Goal: Book appointment/travel/reservation

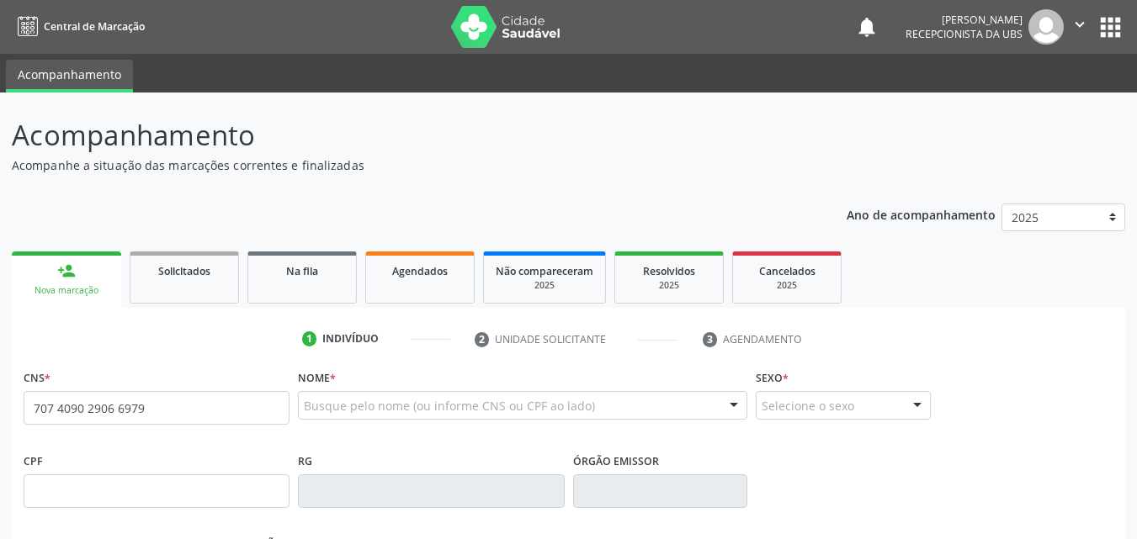
type input "707 4090 2906 6979"
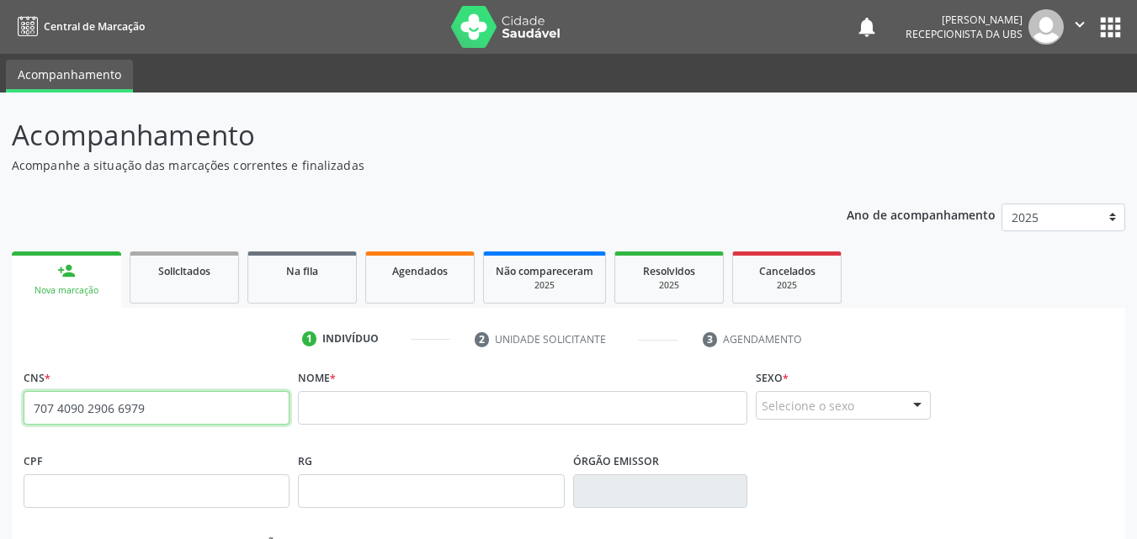
drag, startPoint x: 200, startPoint y: 416, endPoint x: 2, endPoint y: 446, distance: 200.9
click at [3, 445] on div "Acompanhamento Acompanhe a situação das marcações correntes e finalizadas Relat…" at bounding box center [568, 503] width 1137 height 820
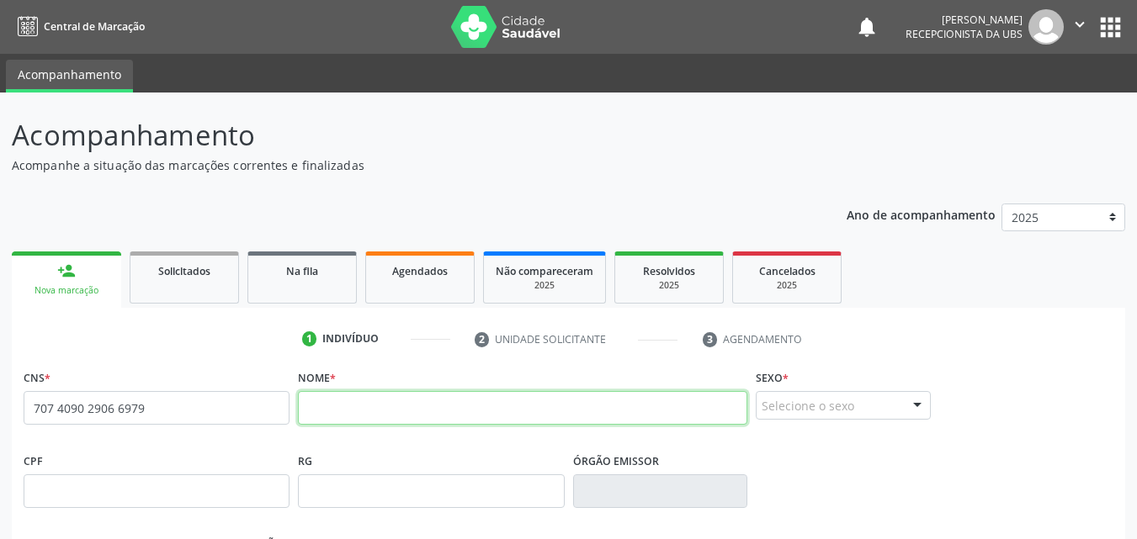
click at [351, 413] on input "text" at bounding box center [522, 408] width 449 height 34
type input "l"
click at [380, 409] on input "[PERSON_NAME]" at bounding box center [522, 408] width 449 height 34
type input "[PERSON_NAME]"
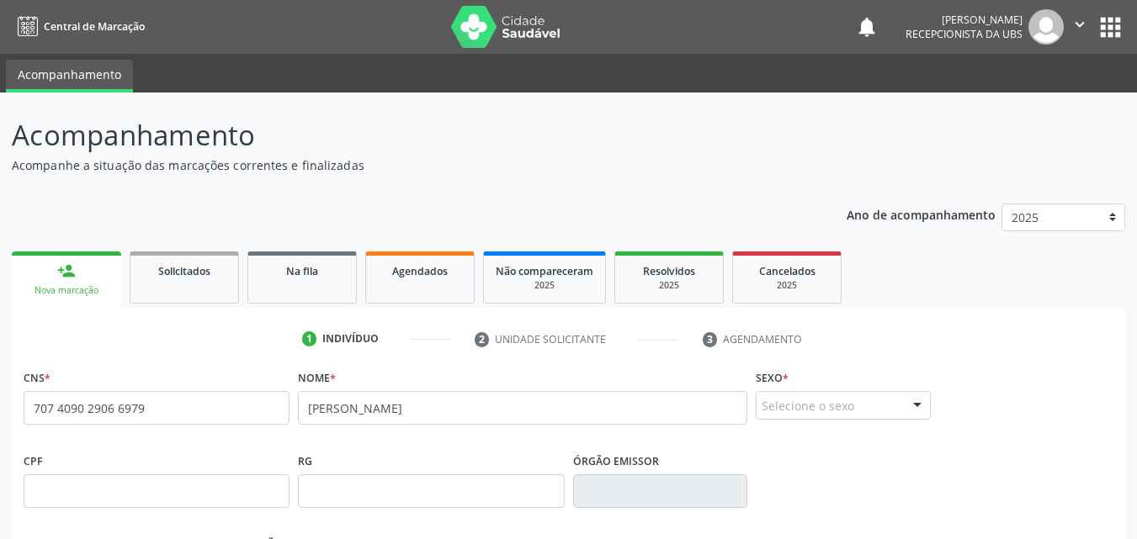
click at [909, 407] on div at bounding box center [917, 406] width 25 height 29
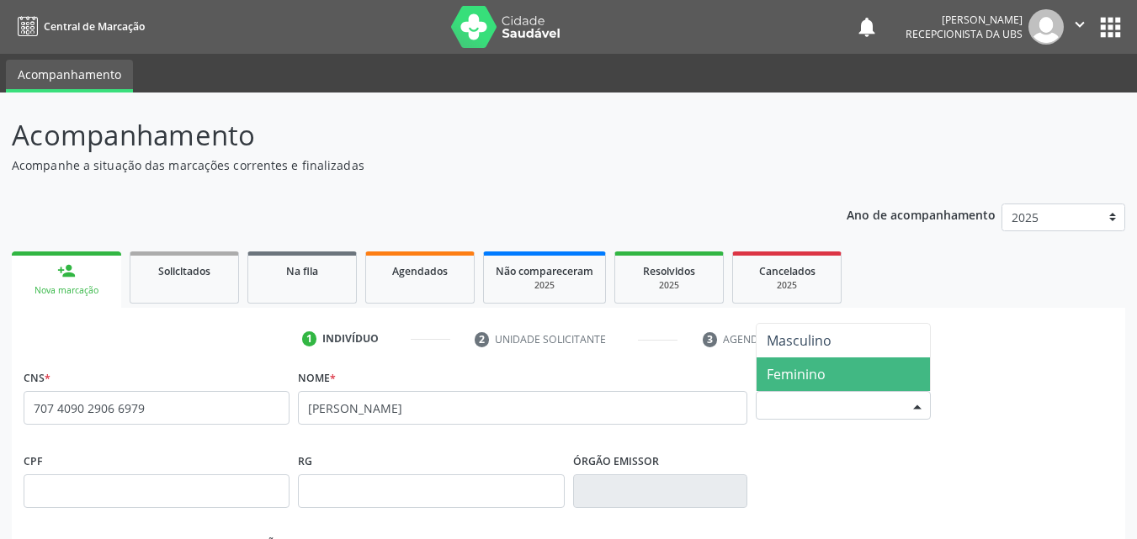
click at [880, 369] on span "Feminino" at bounding box center [842, 375] width 173 height 34
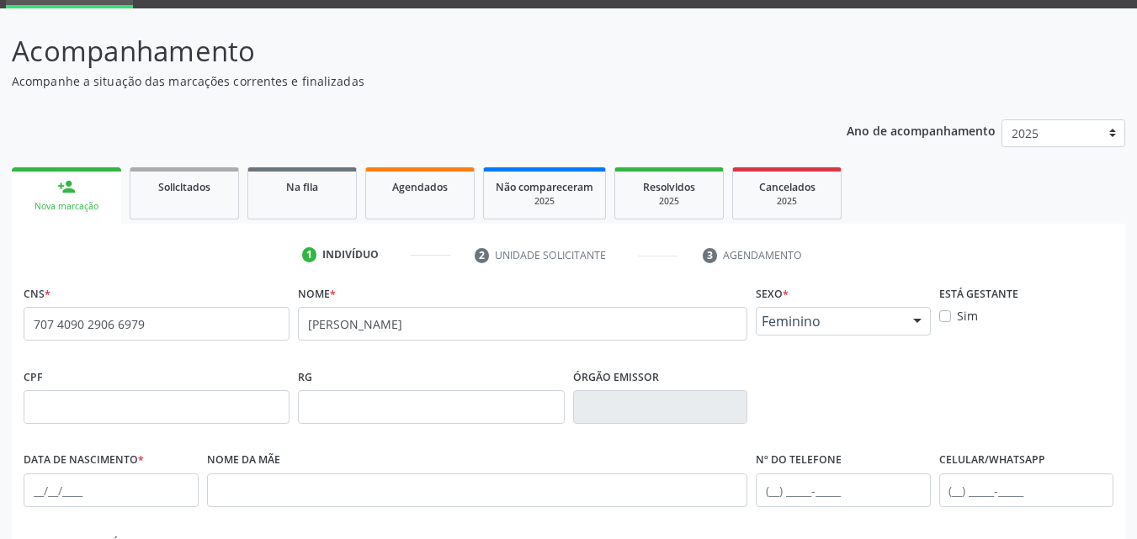
scroll to position [168, 0]
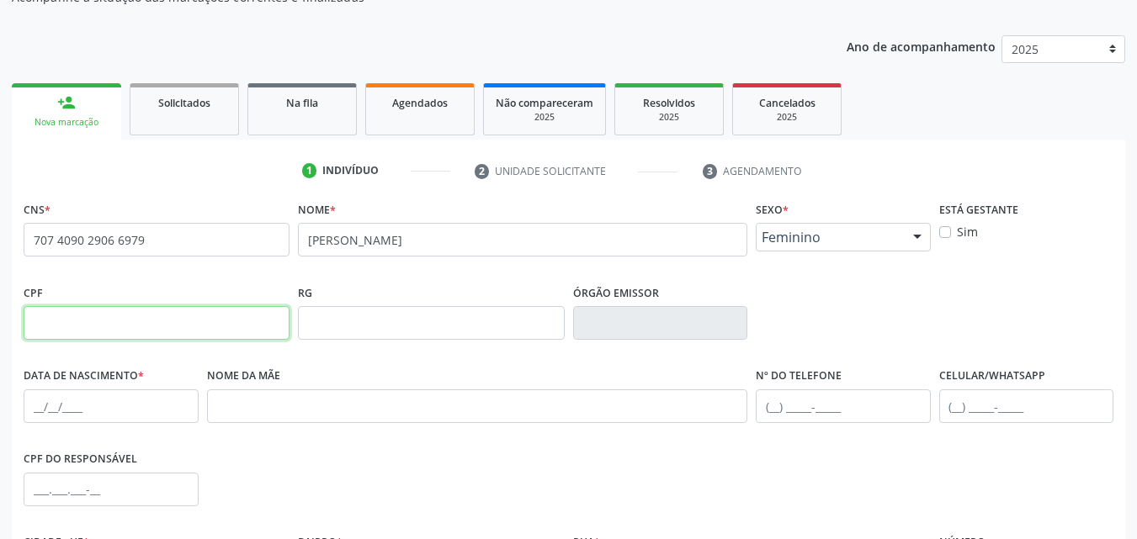
click at [129, 321] on input "text" at bounding box center [157, 323] width 266 height 34
type input "006.956.824-31"
click at [90, 408] on input "text" at bounding box center [111, 407] width 175 height 34
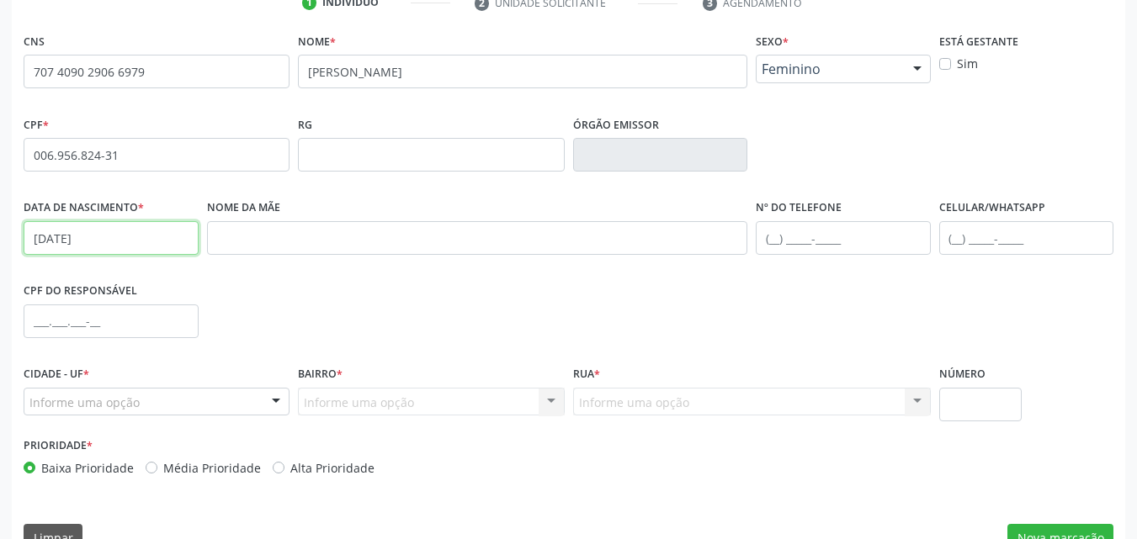
scroll to position [373, 0]
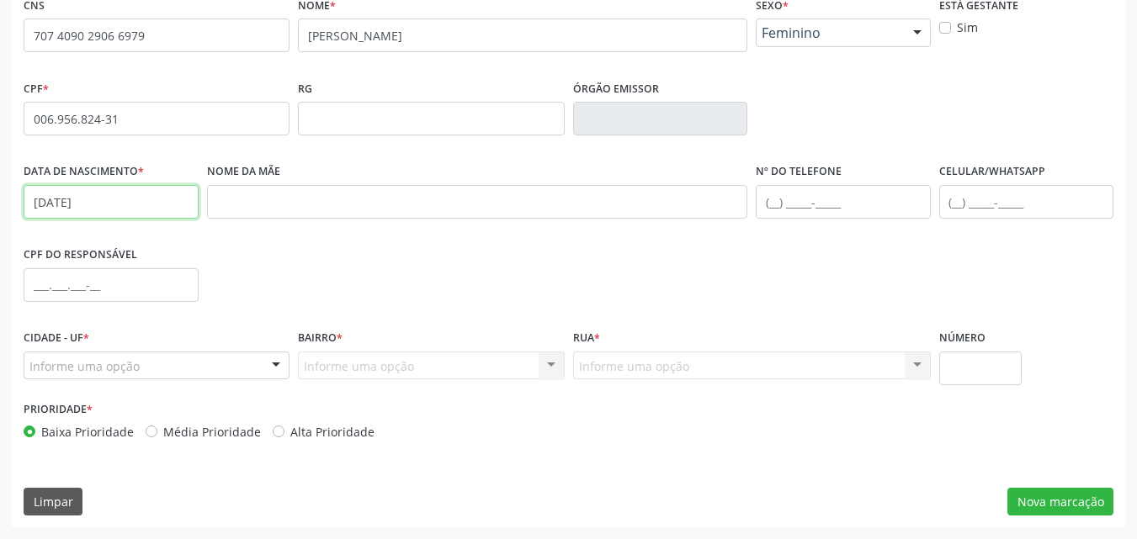
type input "[DATE]"
click at [278, 361] on div at bounding box center [275, 367] width 25 height 29
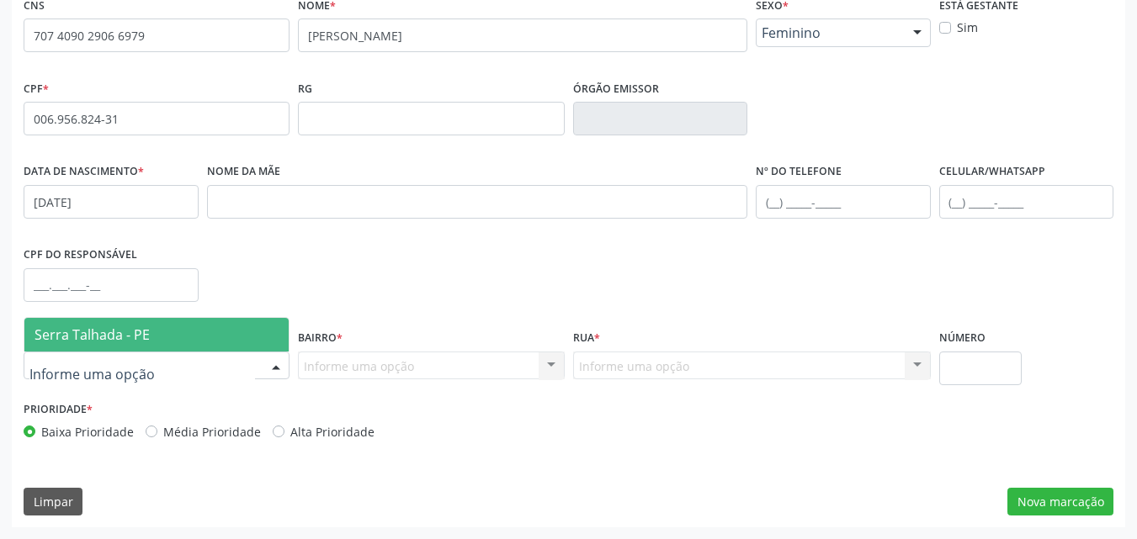
click at [253, 332] on span "Serra Talhada - PE" at bounding box center [156, 335] width 264 height 34
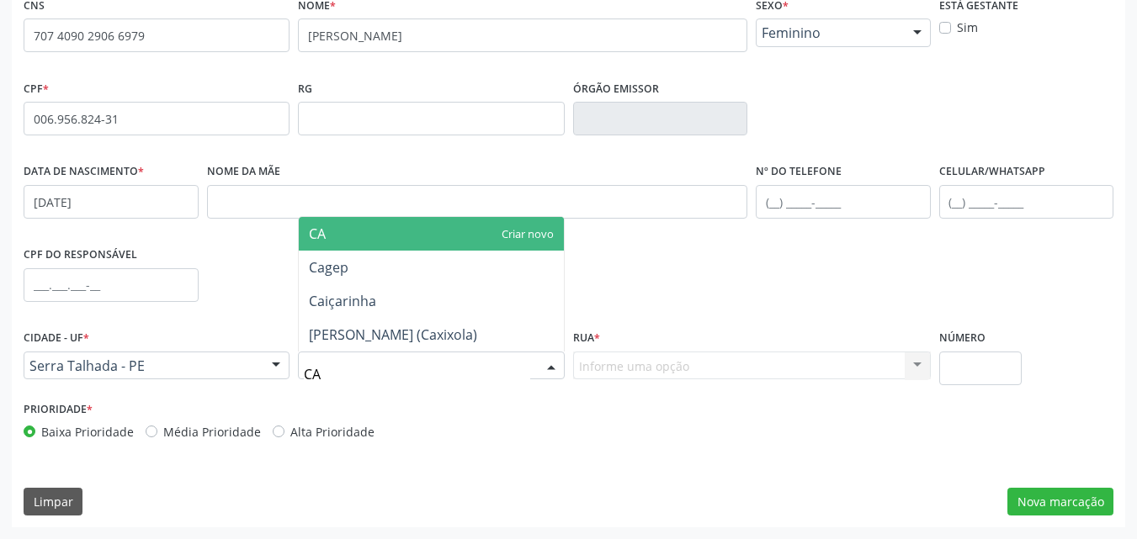
type input "CAX"
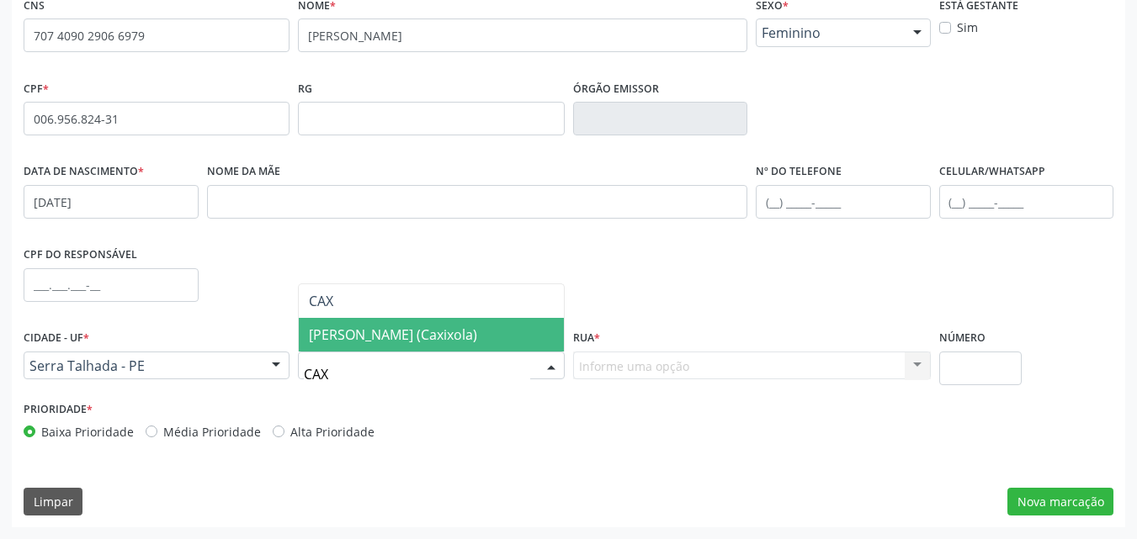
click at [403, 334] on span "[PERSON_NAME] (Caxixola)" at bounding box center [393, 335] width 168 height 19
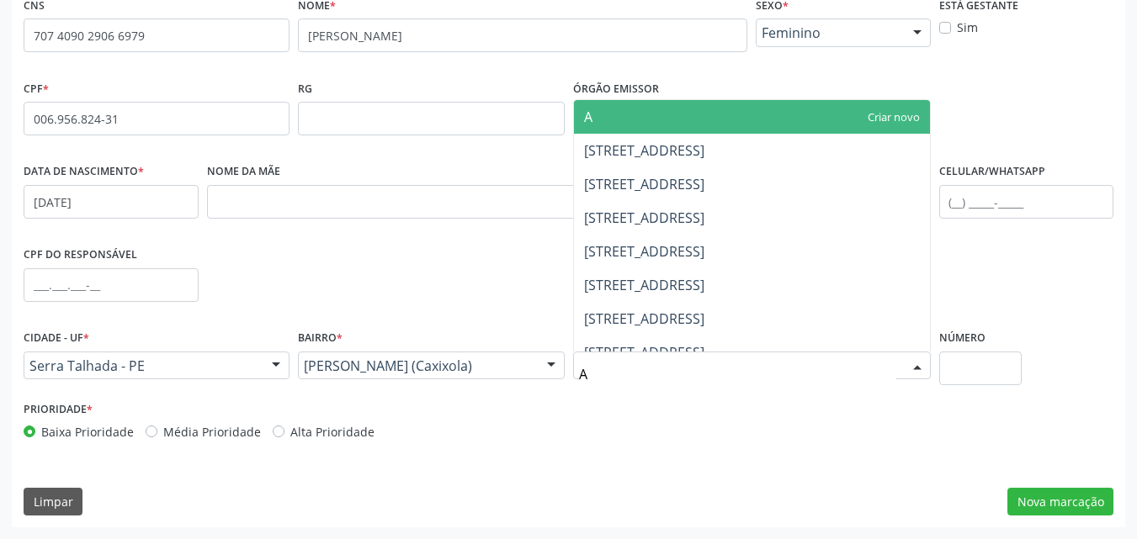
type input "AV"
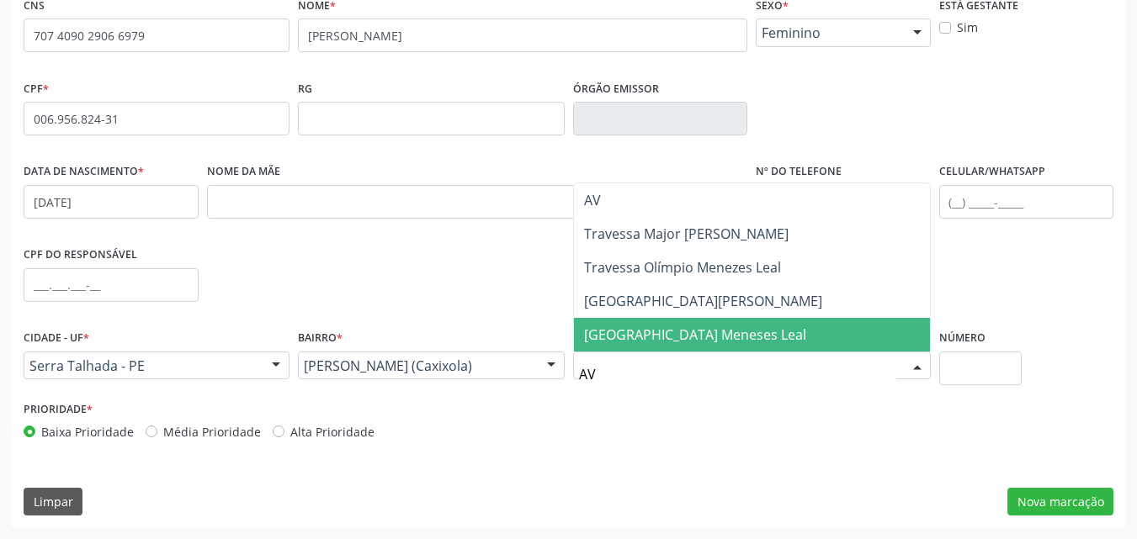
click at [683, 331] on span "[GEOGRAPHIC_DATA] Meneses Leal" at bounding box center [695, 335] width 222 height 19
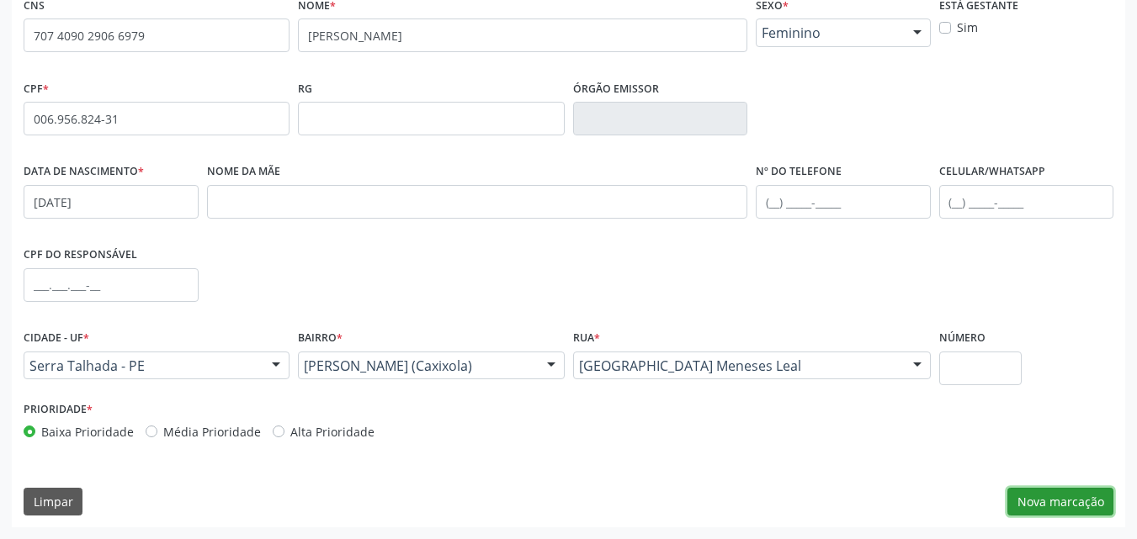
click at [1069, 507] on button "Nova marcação" at bounding box center [1060, 502] width 106 height 29
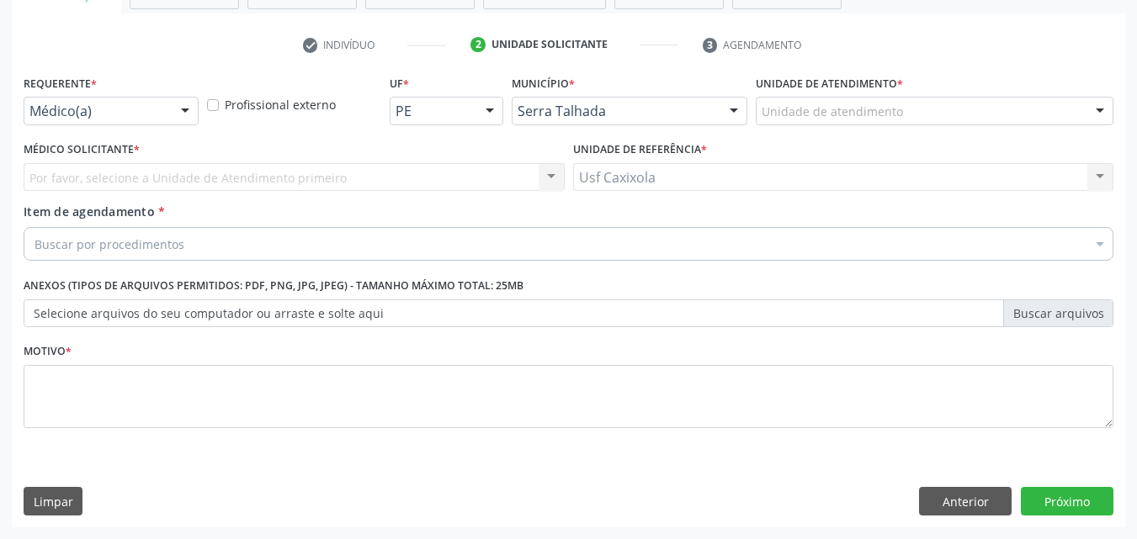
scroll to position [294, 0]
click at [172, 114] on div "Médico(a) Médico(a) Enfermeiro(a) Paciente Nenhum resultado encontrado para: " …" at bounding box center [111, 111] width 175 height 29
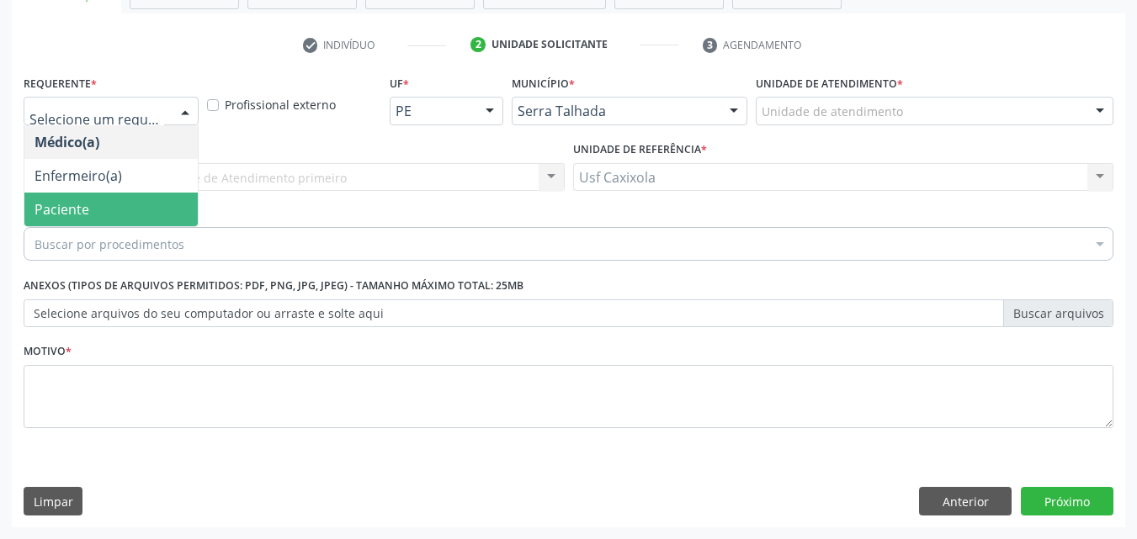
click at [155, 202] on span "Paciente" at bounding box center [110, 210] width 173 height 34
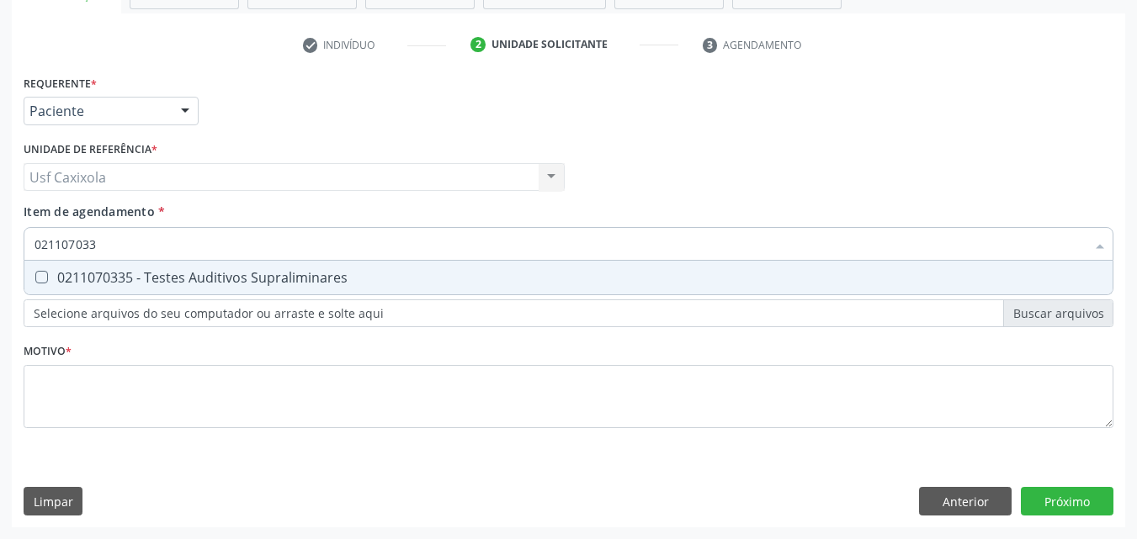
type input "0211070335"
click at [202, 282] on div "0211070335 - Testes Auditivos Supraliminares" at bounding box center [568, 277] width 1068 height 13
checkbox Supraliminares "true"
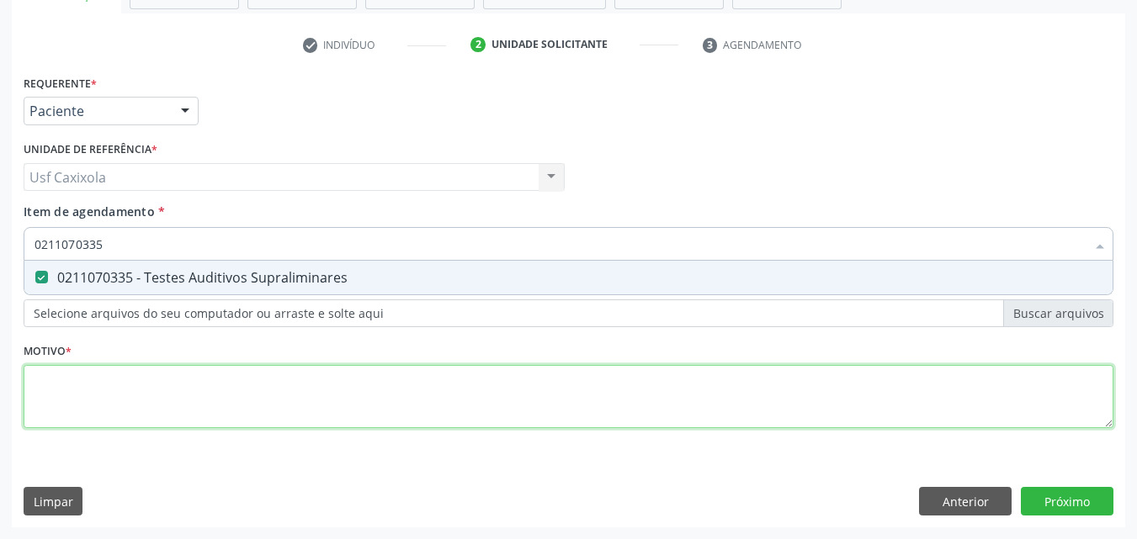
click at [213, 379] on div "Requerente * Paciente Médico(a) Enfermeiro(a) Paciente Nenhum resultado encontr…" at bounding box center [569, 261] width 1090 height 381
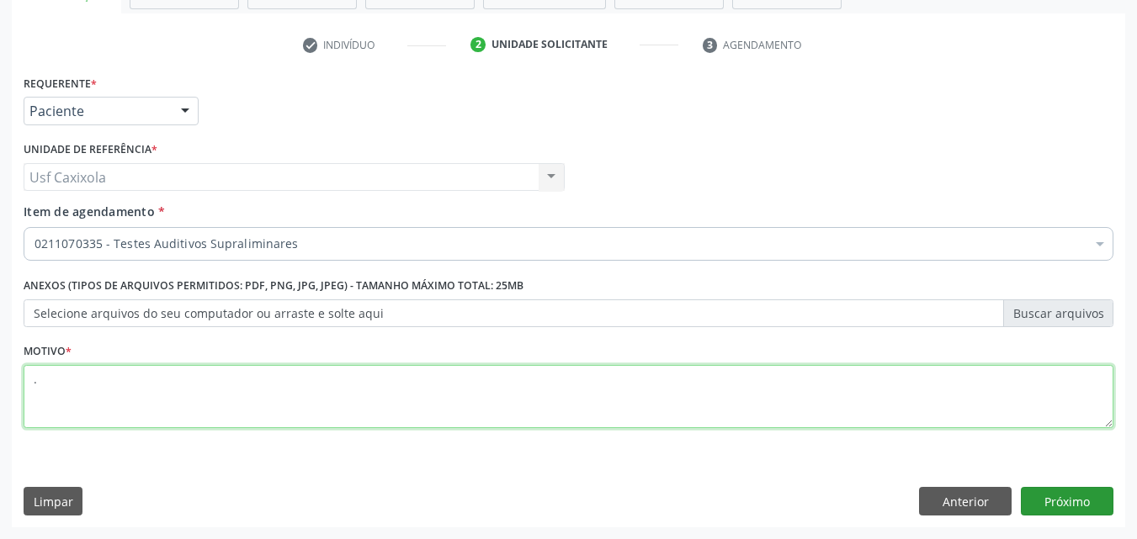
type textarea "."
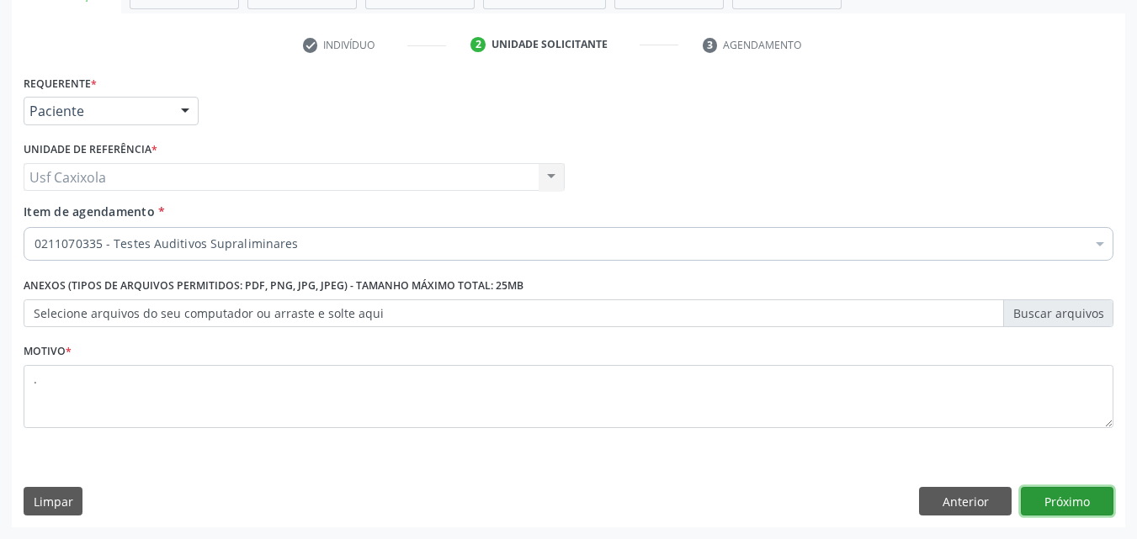
click at [1049, 498] on button "Próximo" at bounding box center [1067, 501] width 93 height 29
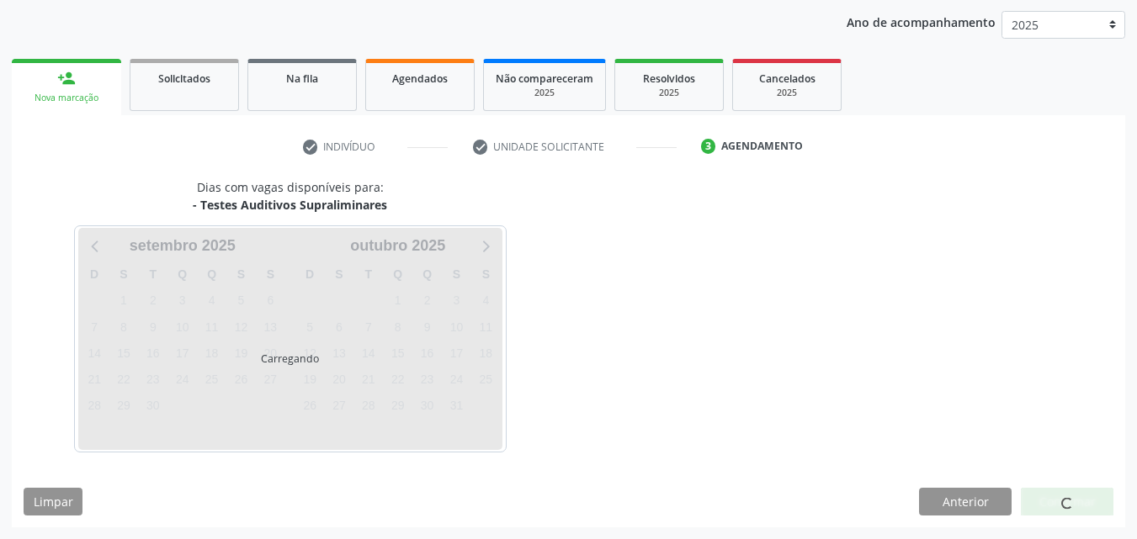
scroll to position [193, 0]
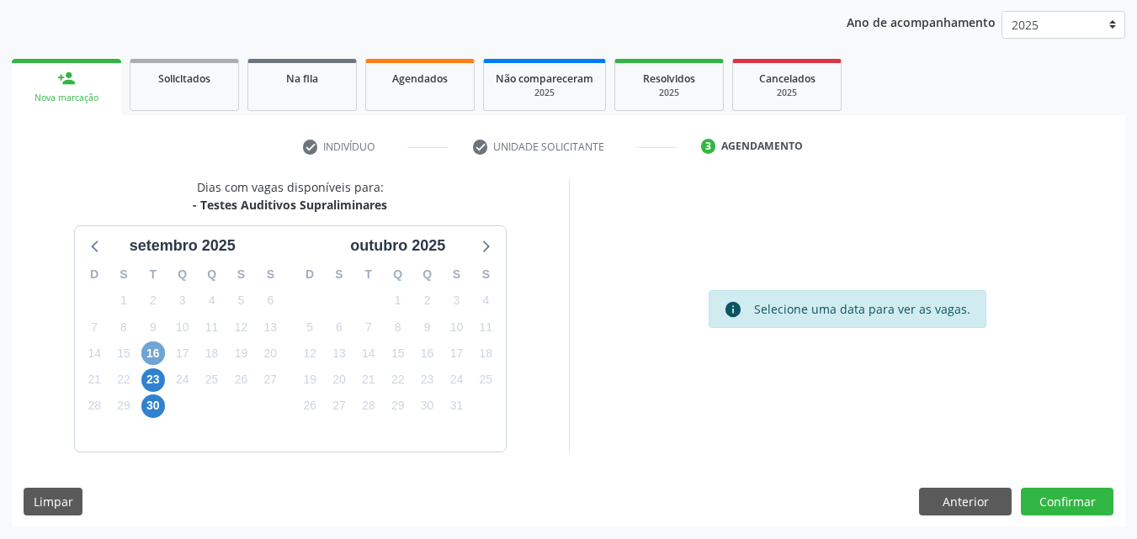
click at [158, 358] on span "16" at bounding box center [153, 354] width 24 height 24
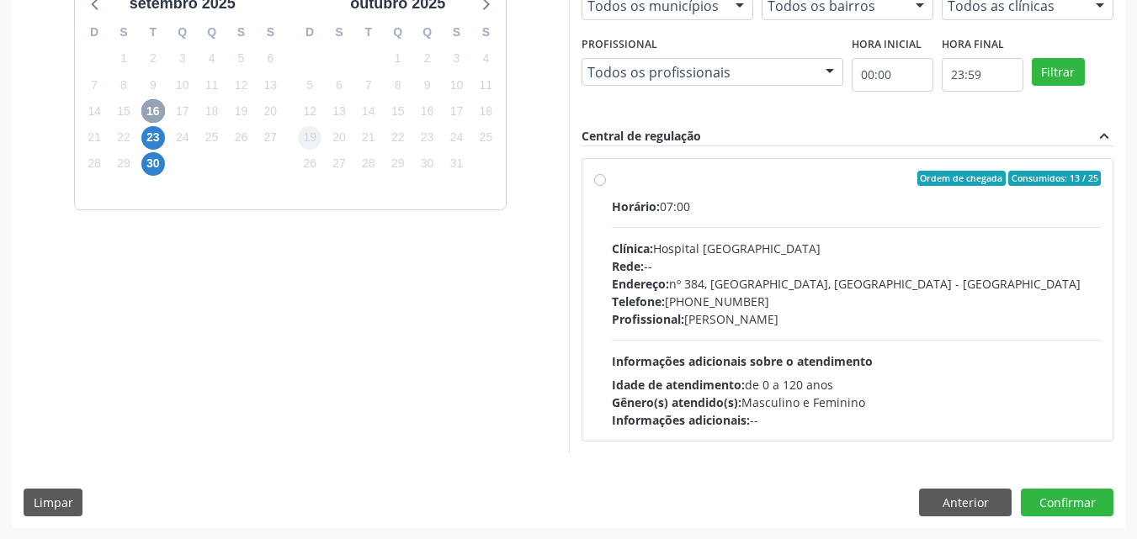
scroll to position [436, 0]
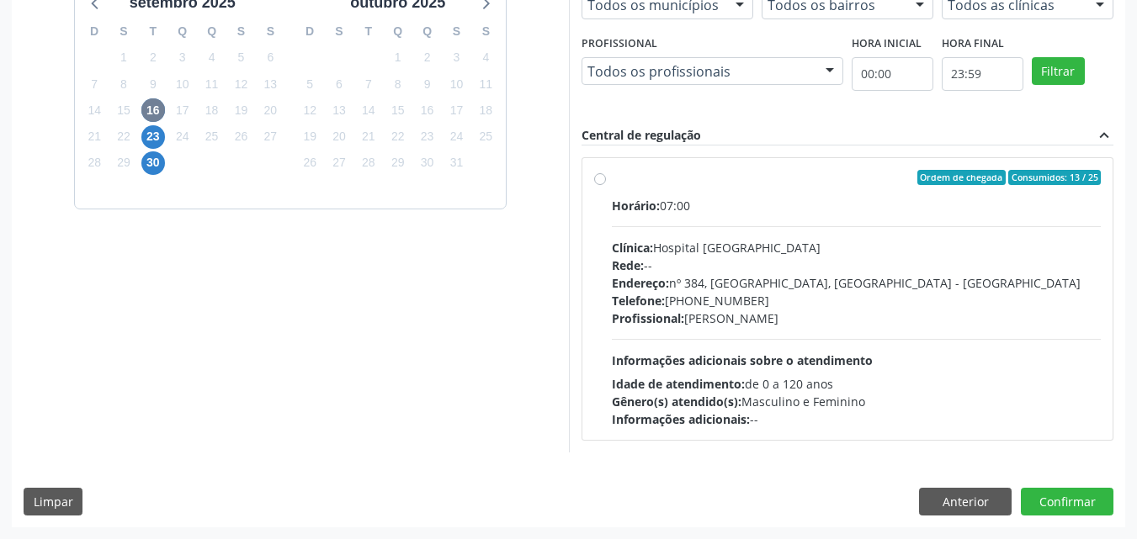
click at [612, 178] on label "Ordem de chegada Consumidos: 13 / 25 Horário: 07:00 Clínica: Hospital [GEOGRAPH…" at bounding box center [857, 299] width 490 height 258
click at [603, 178] on input "Ordem de chegada Consumidos: 13 / 25 Horário: 07:00 Clínica: Hospital [GEOGRAPH…" at bounding box center [600, 177] width 12 height 15
radio input "true"
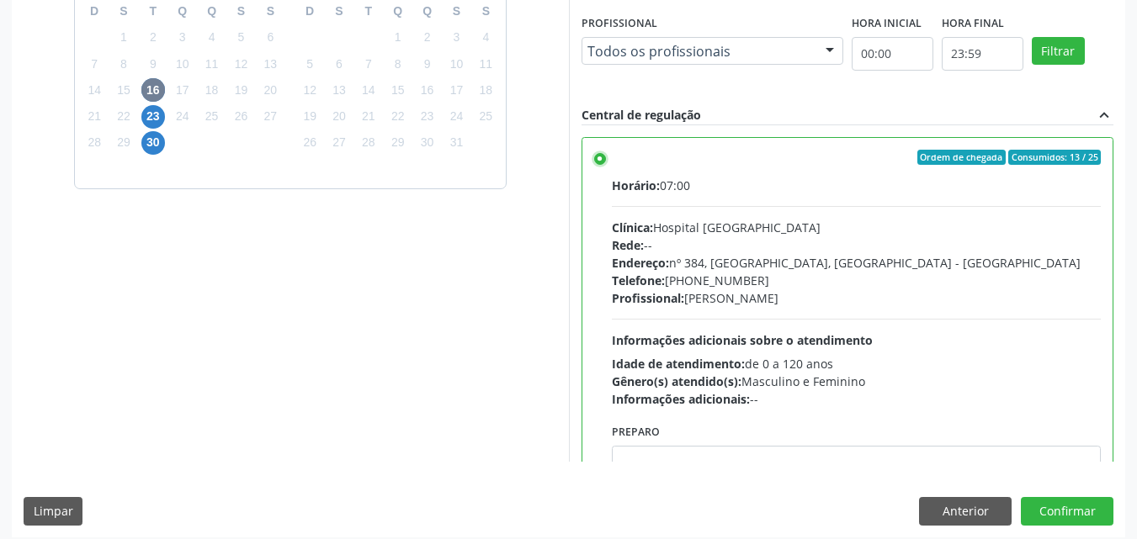
scroll to position [466, 0]
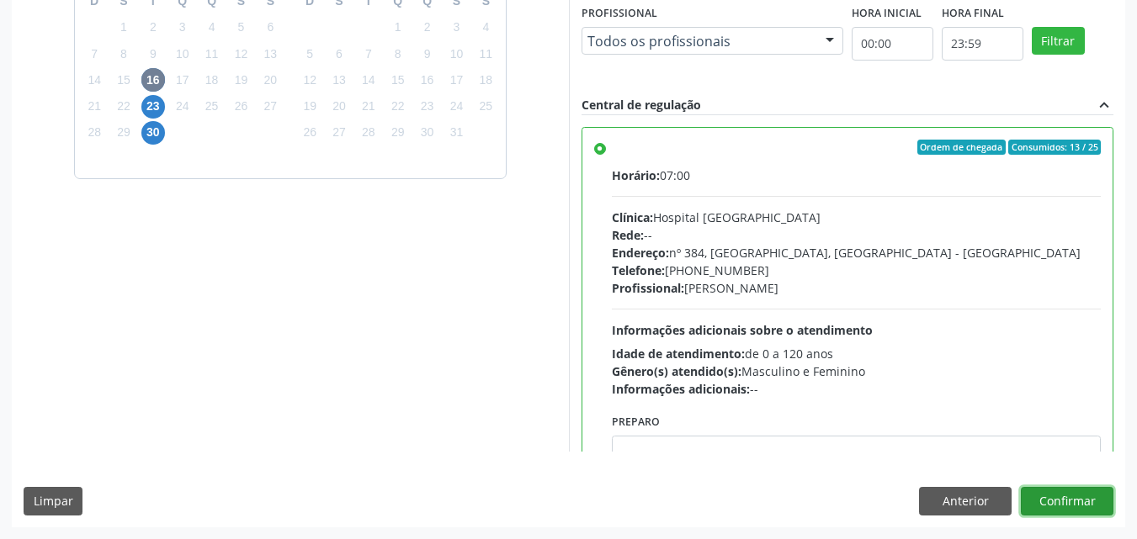
click at [1050, 504] on button "Confirmar" at bounding box center [1067, 501] width 93 height 29
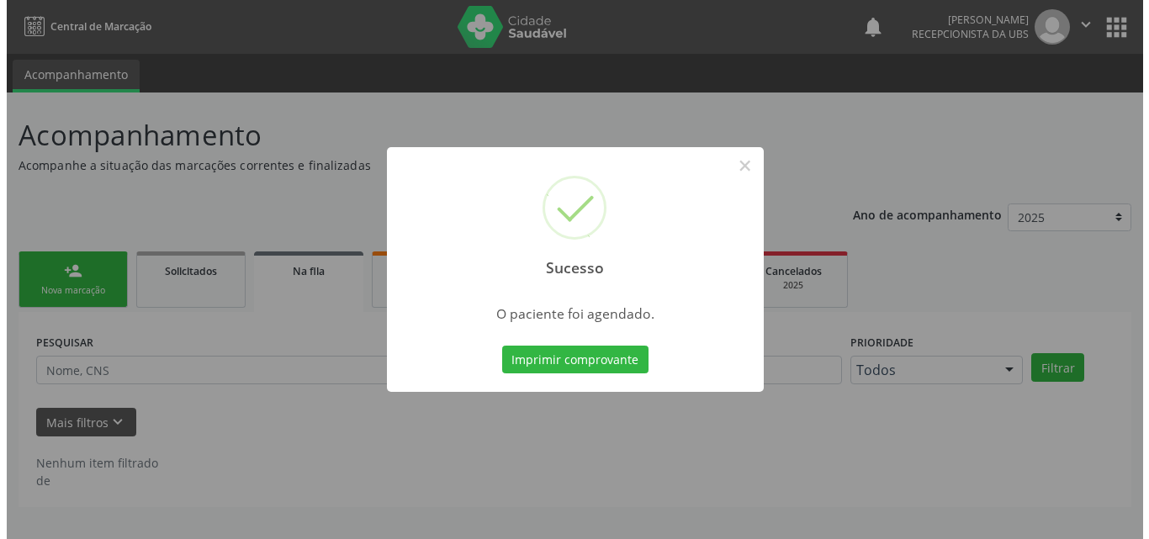
scroll to position [0, 0]
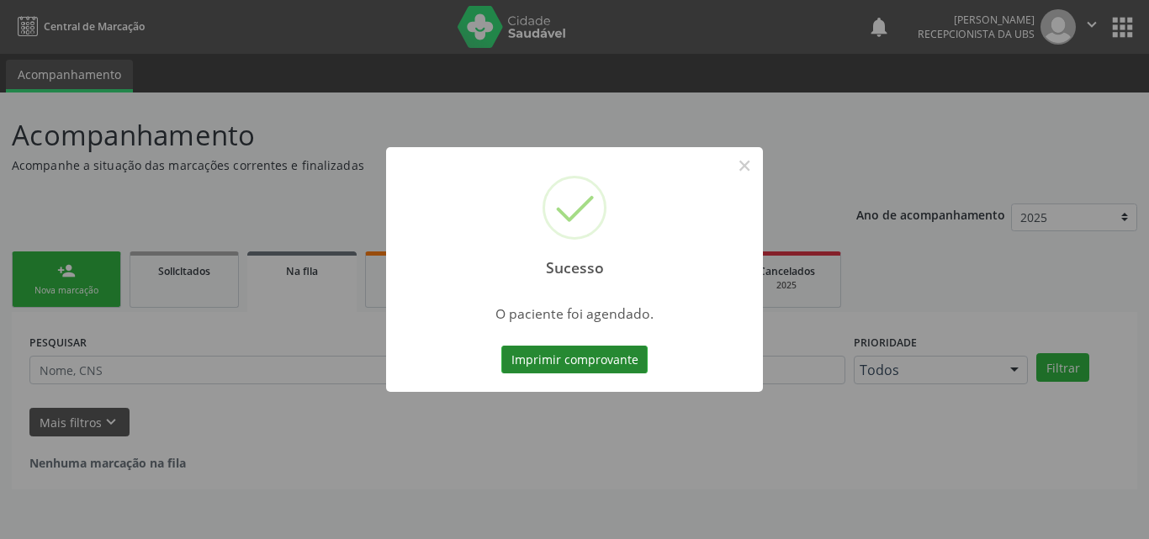
click at [560, 355] on button "Imprimir comprovante" at bounding box center [574, 360] width 146 height 29
